Goal: Task Accomplishment & Management: Use online tool/utility

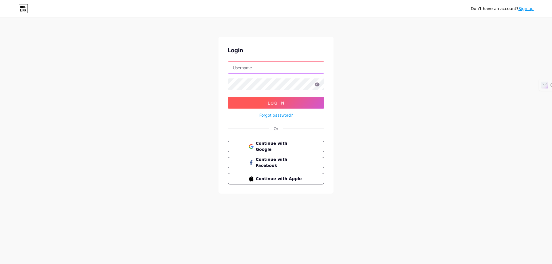
type input "[EMAIL_ADDRESS][DOMAIN_NAME]"
click at [270, 105] on span "Log In" at bounding box center [276, 103] width 17 height 5
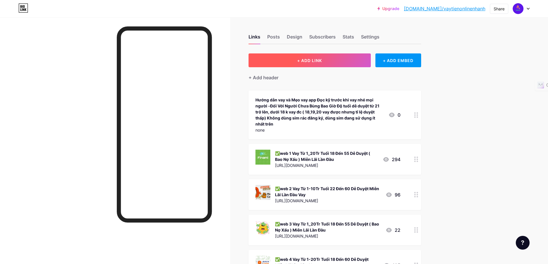
click at [310, 64] on button "+ ADD LINK" at bounding box center [309, 60] width 122 height 14
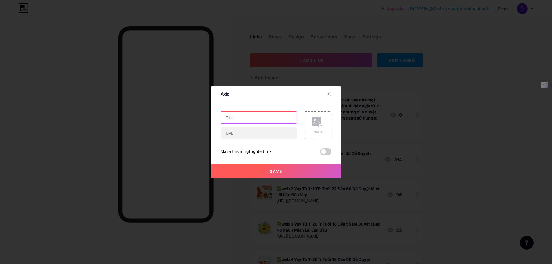
click at [253, 118] on input "text" at bounding box center [259, 118] width 76 height 12
click at [258, 135] on input "text" at bounding box center [259, 133] width 76 height 12
paste input "[URL][DOMAIN_NAME]"
type input "[URL][DOMAIN_NAME]"
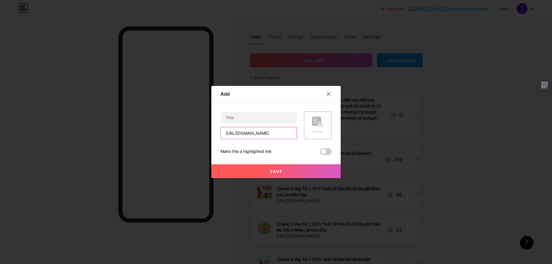
scroll to position [0, 0]
click at [270, 117] on input "text" at bounding box center [259, 118] width 76 height 12
paste input "Thẻ tín dụng Liobank(ƯU TIÊN)"
type input "Thẻ tín dụng Liobank(ƯU TIÊN)"
click at [315, 122] on rect at bounding box center [316, 121] width 9 height 9
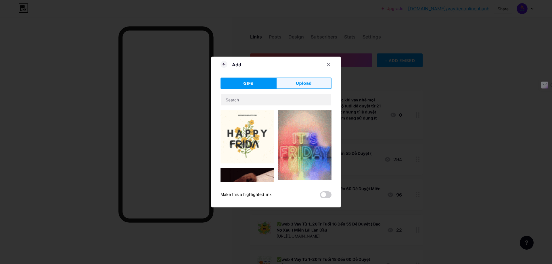
click at [288, 84] on button "Upload" at bounding box center [303, 84] width 55 height 12
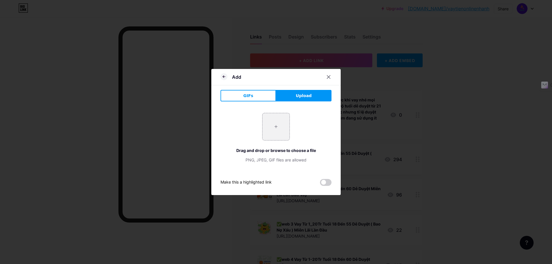
click at [295, 96] on button "Upload" at bounding box center [303, 96] width 55 height 12
click at [279, 125] on input "file" at bounding box center [276, 126] width 27 height 27
type input "C:\fakepath\LIO BANK - BLACK New.png"
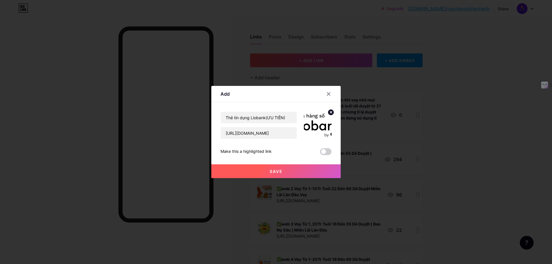
click at [330, 112] on circle at bounding box center [331, 112] width 6 height 6
click at [319, 125] on rect at bounding box center [321, 125] width 5 height 3
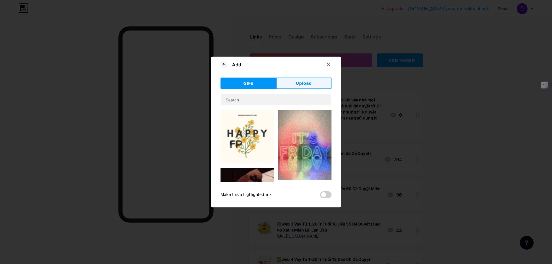
click at [302, 86] on span "Upload" at bounding box center [304, 84] width 16 height 6
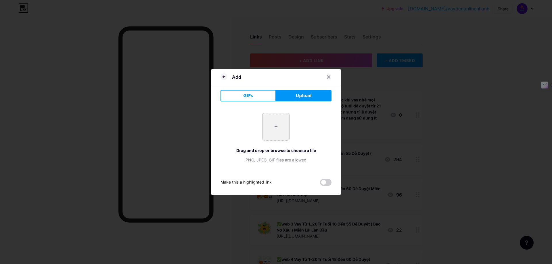
click at [272, 125] on input "file" at bounding box center [276, 126] width 27 height 27
type input "C:\fakepath\edbf1931-27b5-4078-8f42-e664bded0e95__link-in-bio__links-block__hom…"
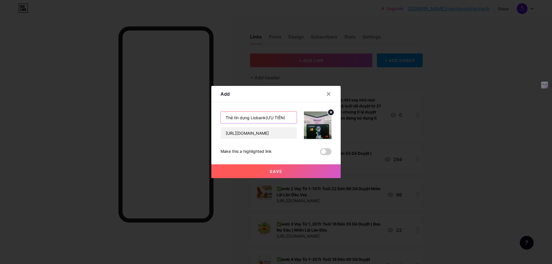
click at [289, 118] on input "Thẻ tín dụng Liobank(ƯU TIÊN)" at bounding box center [259, 118] width 76 height 12
paste input "22t trở lên,hạn mức 10-100tr. Tỷ lệ duyệt 95%"
paste input "💳️"
type input "💳️ Thẻ tín dụng Liobank(ƯU TIÊN) 22t trở lên,hạn mức 10-100tr. Tỷ lệ duyệt 95%"
click at [274, 171] on span "Save" at bounding box center [276, 171] width 13 height 5
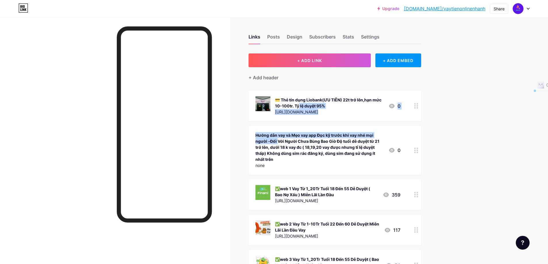
drag, startPoint x: 392, startPoint y: 95, endPoint x: 388, endPoint y: 122, distance: 28.0
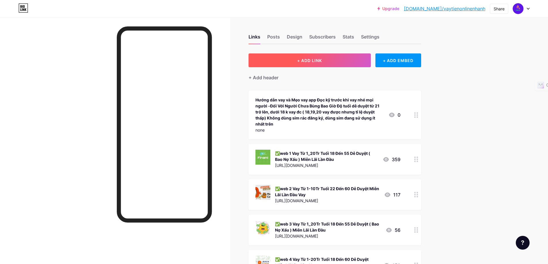
click at [321, 60] on span "+ ADD LINK" at bounding box center [309, 60] width 25 height 5
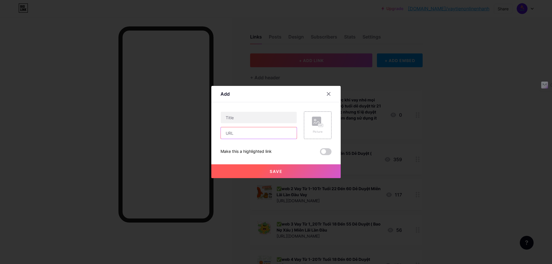
click at [261, 135] on input "text" at bounding box center [259, 133] width 76 height 12
paste input "[URL][DOMAIN_NAME]"
type input "[URL][DOMAIN_NAME]"
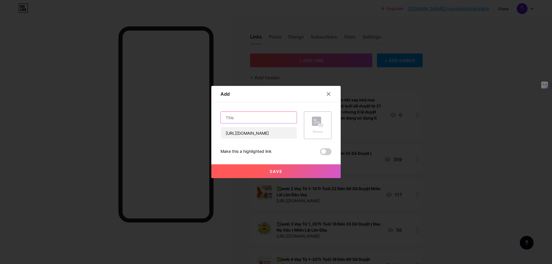
click at [253, 116] on input "text" at bounding box center [259, 118] width 76 height 12
paste input "Thẻ tín dụng VPbank(dễ duyệt)"
click at [225, 120] on input "Thẻ tín dụng VPbank(dễ duyệt)" at bounding box center [259, 118] width 76 height 12
paste input "💳️"
click at [292, 118] on input "💳️ Thẻ tín dụng VPbank(dễ duyệt)" at bounding box center [259, 118] width 76 height 12
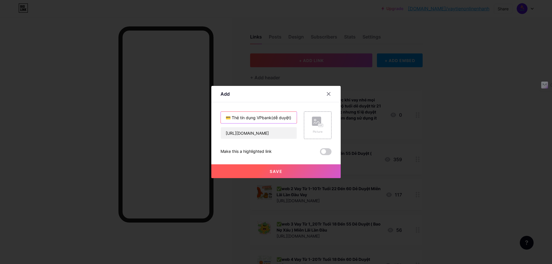
paste input "22t trở lên,hạn mức 10-100tr. Tỷ lệ duyệt 95%"
type input "💳️ Thẻ tín dụng VPbank(dễ duyệt) 22t trở lên,hạn mức 10-100tr. Tỷ lệ duyệt 95%"
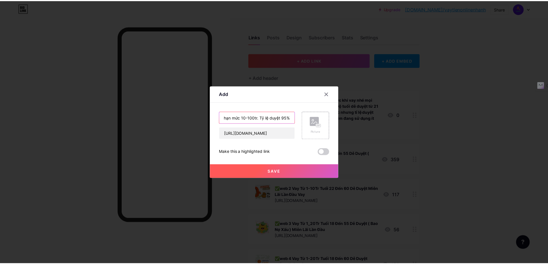
scroll to position [0, 0]
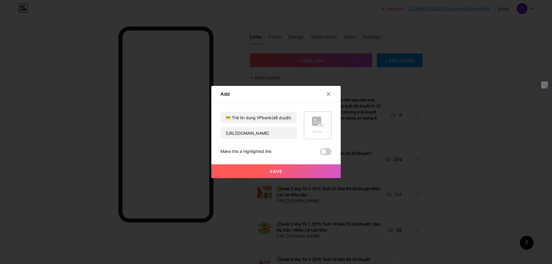
click at [316, 124] on rect at bounding box center [316, 121] width 9 height 9
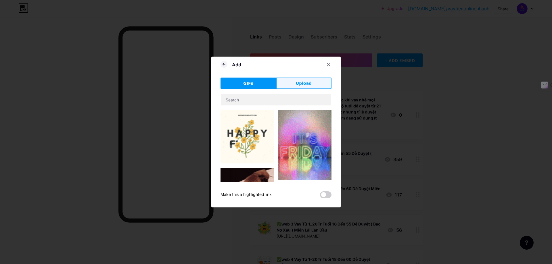
click at [297, 83] on span "Upload" at bounding box center [304, 84] width 16 height 6
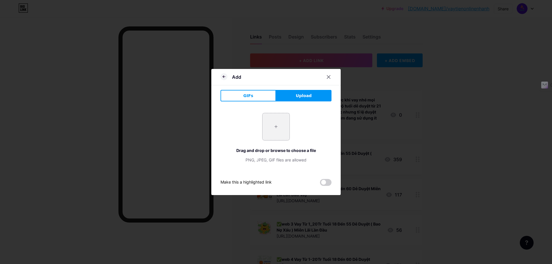
click at [276, 127] on input "file" at bounding box center [276, 126] width 27 height 27
type input "C:\fakepath\download (42).png"
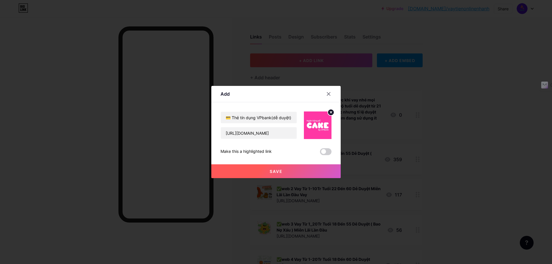
click at [282, 172] on span "Save" at bounding box center [276, 171] width 13 height 5
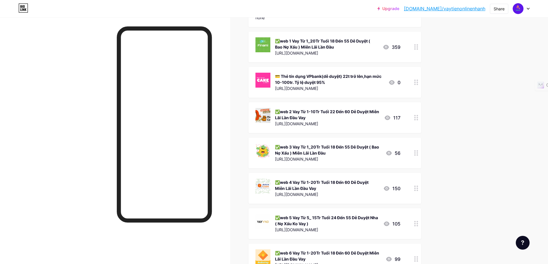
scroll to position [115, 0]
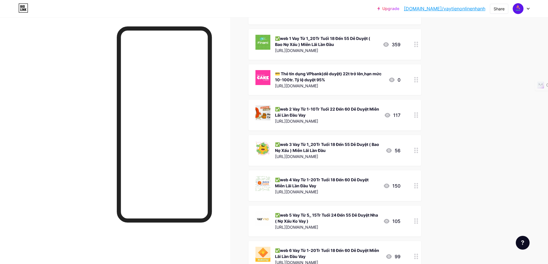
click at [415, 91] on div at bounding box center [416, 79] width 10 height 31
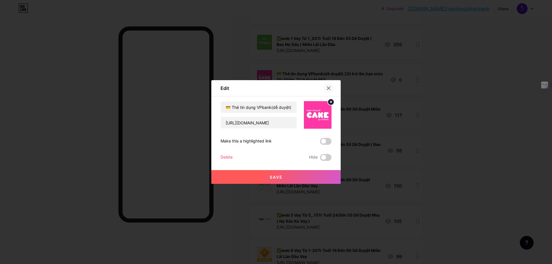
click at [329, 89] on icon at bounding box center [328, 88] width 5 height 5
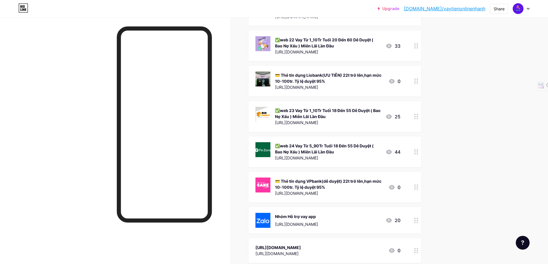
scroll to position [971, 0]
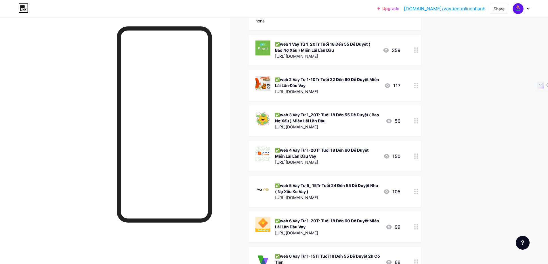
scroll to position [51, 0]
